Goal: Check status: Check status

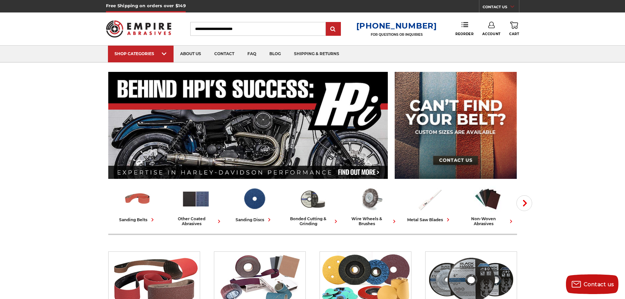
click at [494, 25] on icon at bounding box center [491, 25] width 7 height 7
click at [495, 40] on link "Account" at bounding box center [491, 42] width 47 height 12
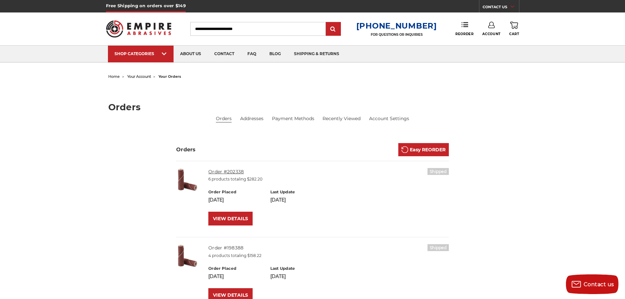
click at [223, 170] on link "Order #202338" at bounding box center [225, 172] width 35 height 6
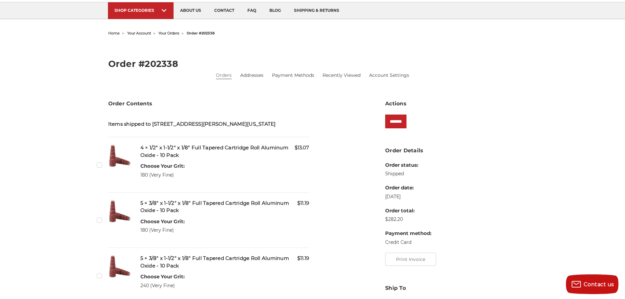
scroll to position [44, 0]
click at [421, 264] on button "Print Invoice" at bounding box center [410, 258] width 51 height 13
